Goal: Information Seeking & Learning: Learn about a topic

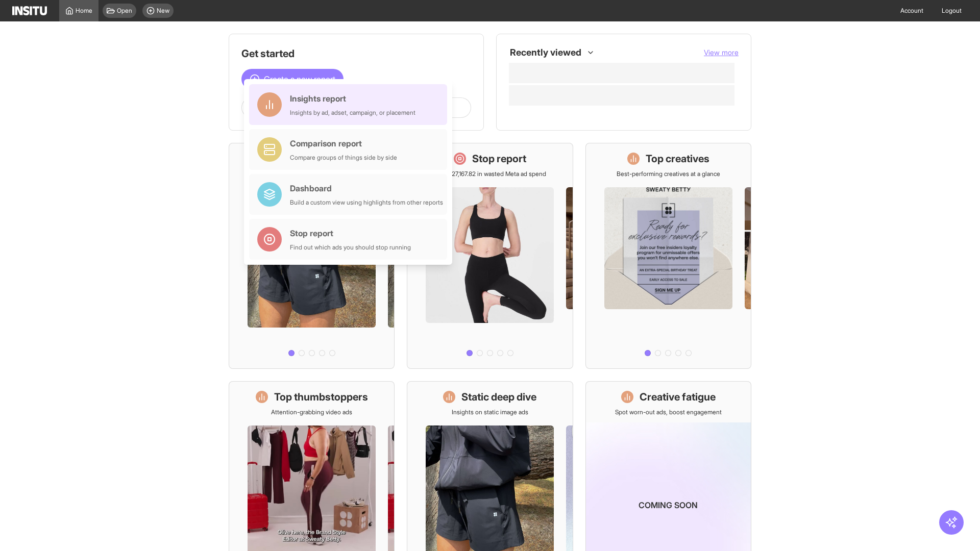
click at [351, 105] on div "Insights report Insights by ad, adset, campaign, or placement" at bounding box center [353, 104] width 126 height 25
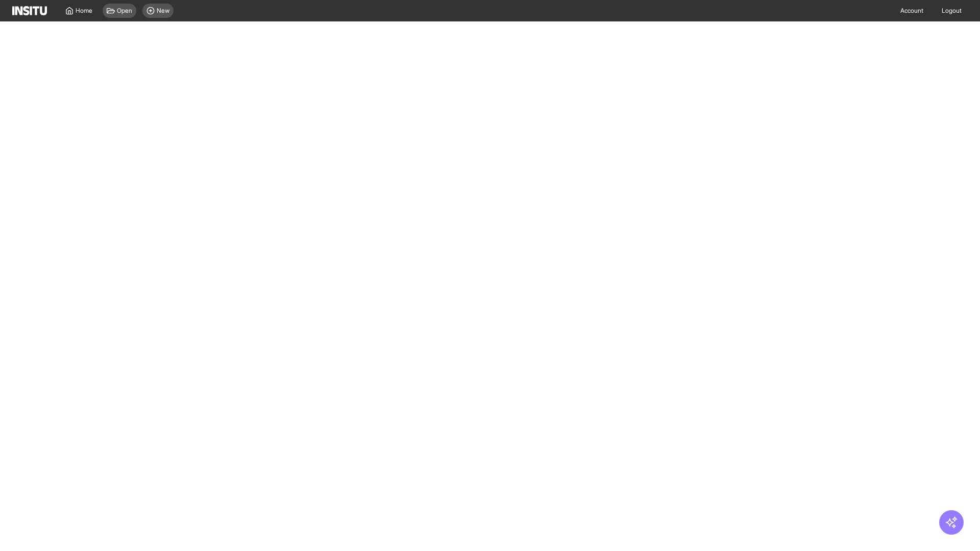
select select "**"
